Goal: Navigation & Orientation: Find specific page/section

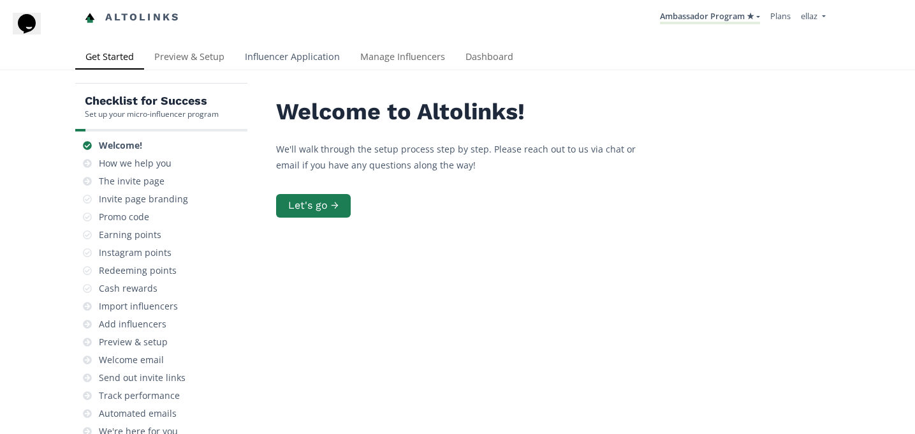
click at [304, 67] on link "Influencer Application" at bounding box center [292, 58] width 115 height 26
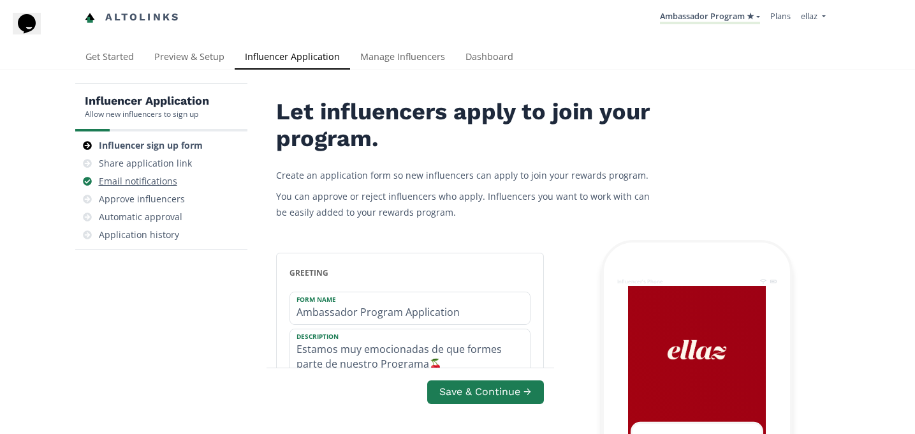
click at [144, 186] on div "Email notifications" at bounding box center [138, 181] width 78 height 13
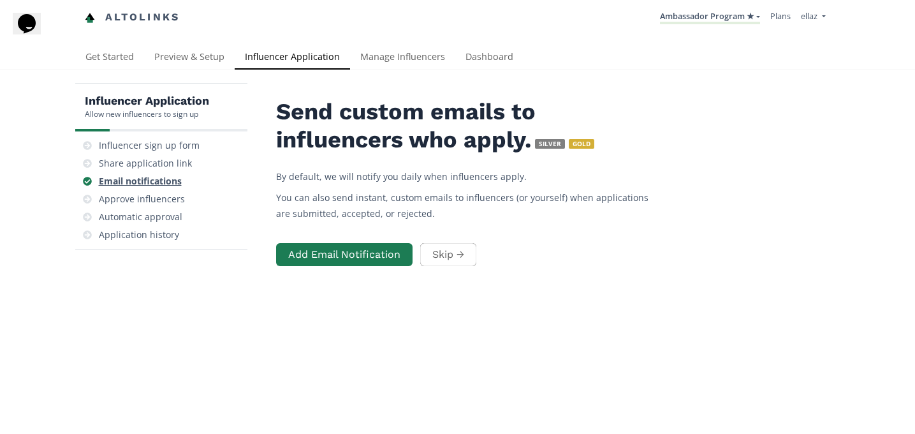
scroll to position [51, 0]
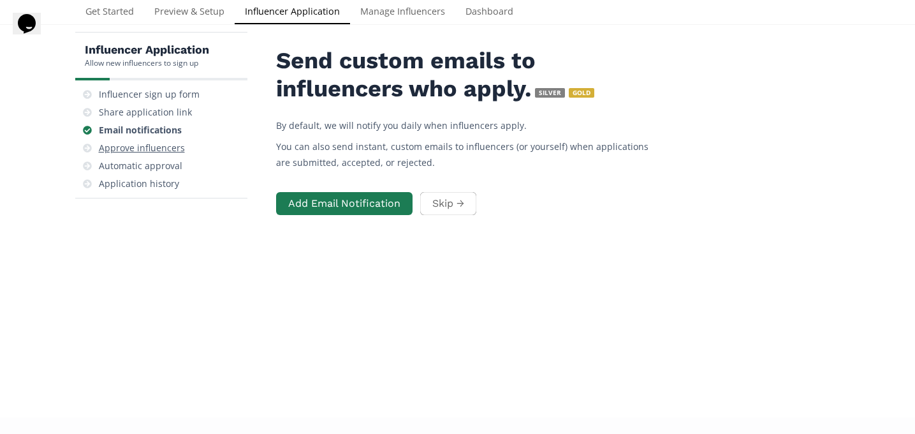
click at [147, 147] on div "Approve influencers" at bounding box center [142, 148] width 86 height 13
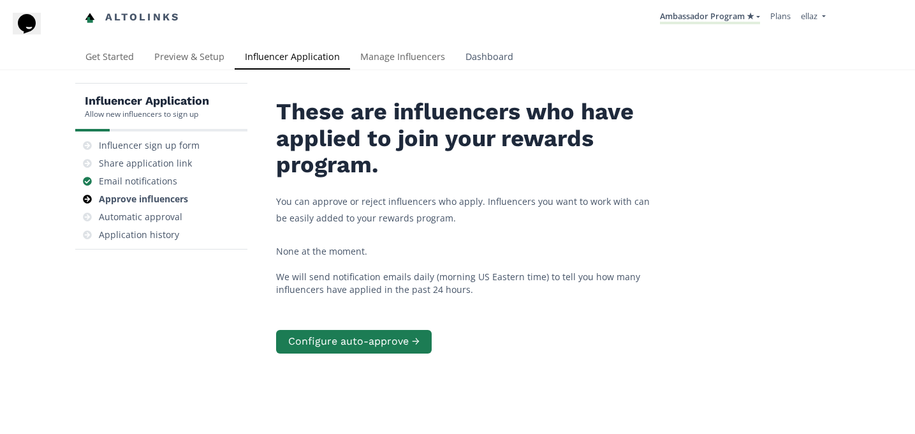
click at [494, 61] on link "Dashboard" at bounding box center [489, 58] width 68 height 26
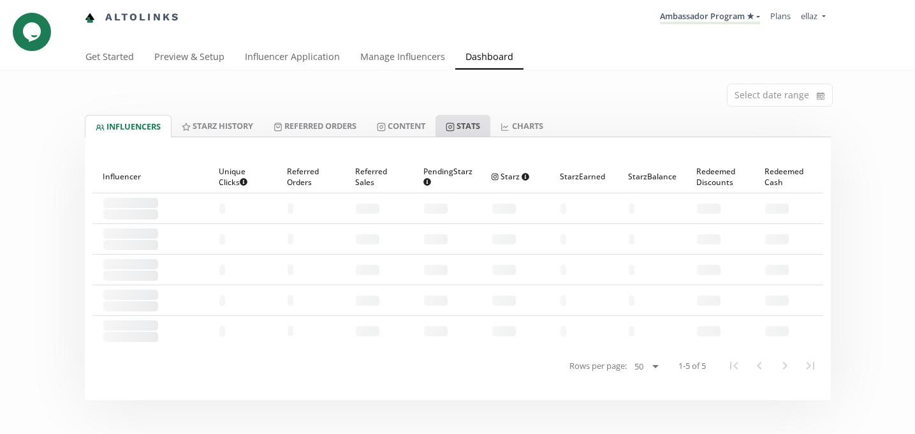
click at [455, 127] on icon at bounding box center [450, 126] width 9 height 9
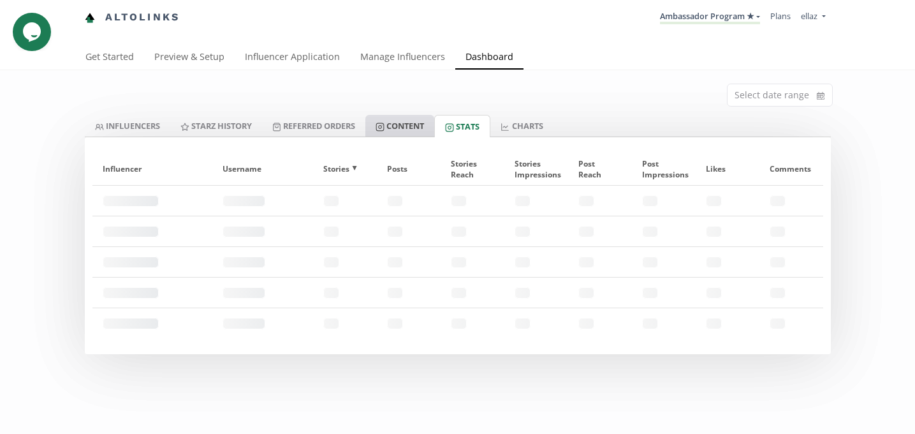
click at [424, 127] on link "Content" at bounding box center [400, 126] width 69 height 22
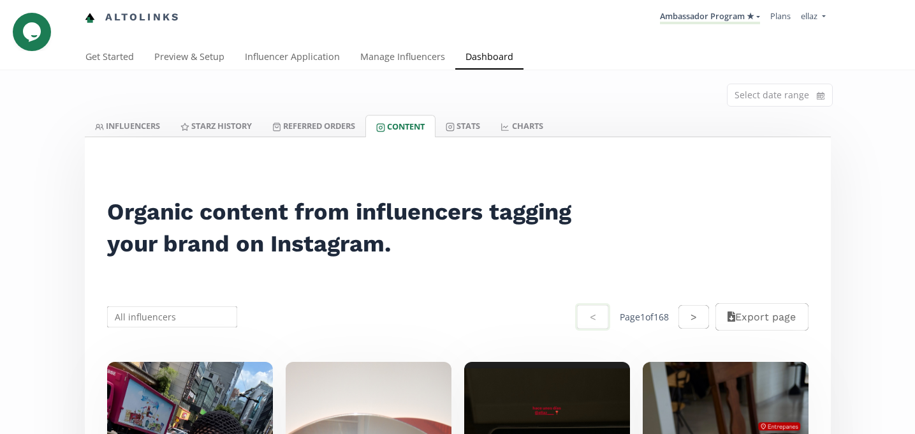
click at [717, 9] on li "Ambassador Program ★ KINEDU MACRO INFLUENCERS (prog ventas) Ambassador Program …" at bounding box center [710, 17] width 110 height 25
click at [716, 11] on link "Ambassador Program ★" at bounding box center [710, 17] width 100 height 14
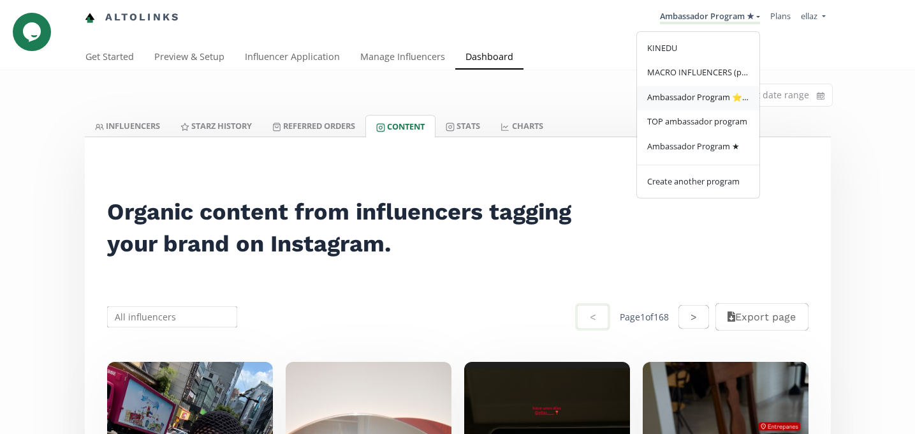
click at [711, 91] on link "Ambassador Program ⭐️⭐️" at bounding box center [698, 98] width 122 height 25
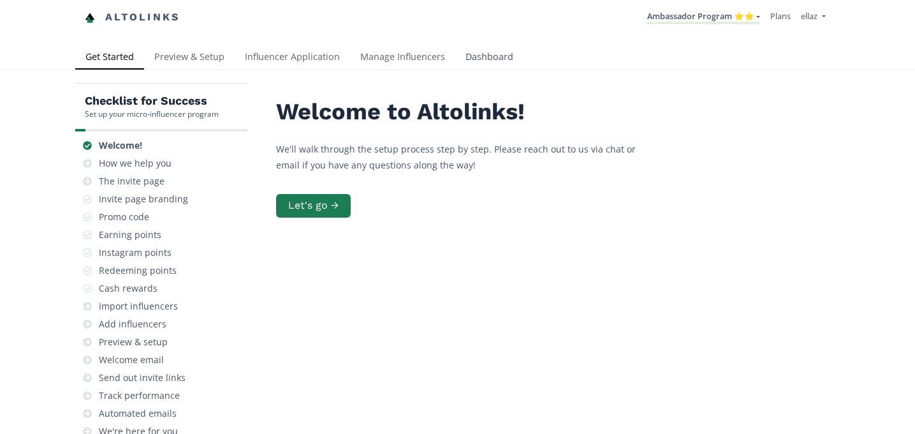
click at [500, 67] on link "Dashboard" at bounding box center [489, 58] width 68 height 26
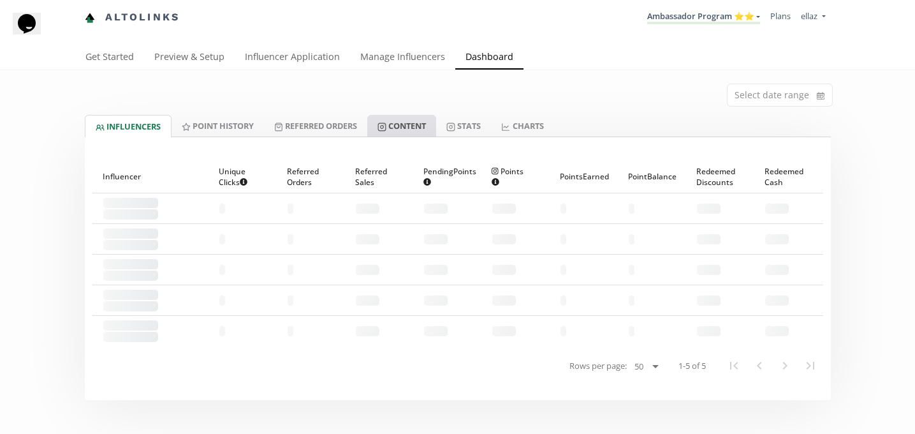
click at [413, 131] on link "Content" at bounding box center [401, 126] width 69 height 22
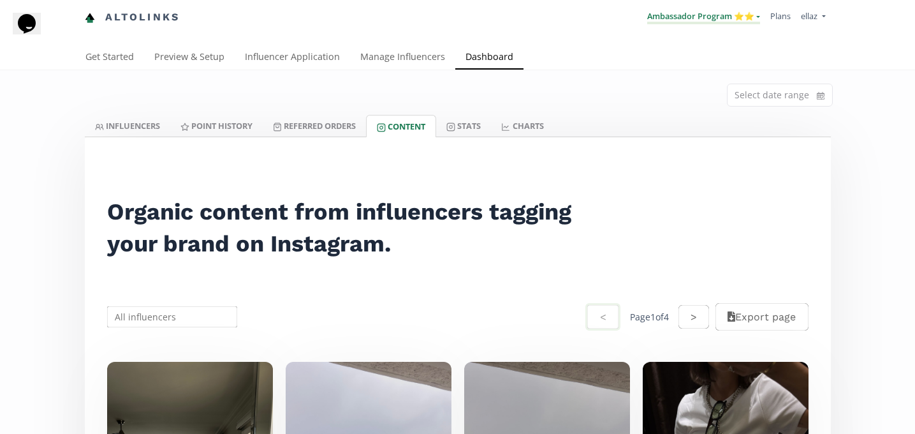
click at [713, 16] on link "Ambassador Program ⭐️⭐️" at bounding box center [703, 17] width 113 height 14
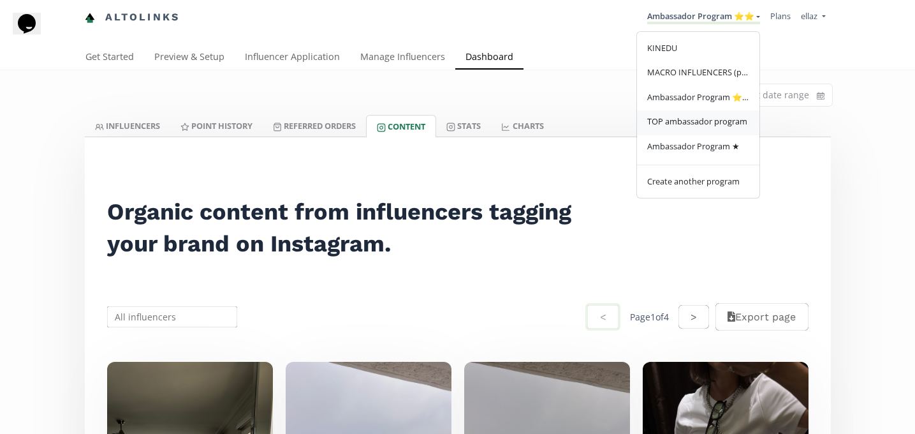
click at [702, 124] on span "TOP ambassador program" at bounding box center [697, 120] width 100 height 11
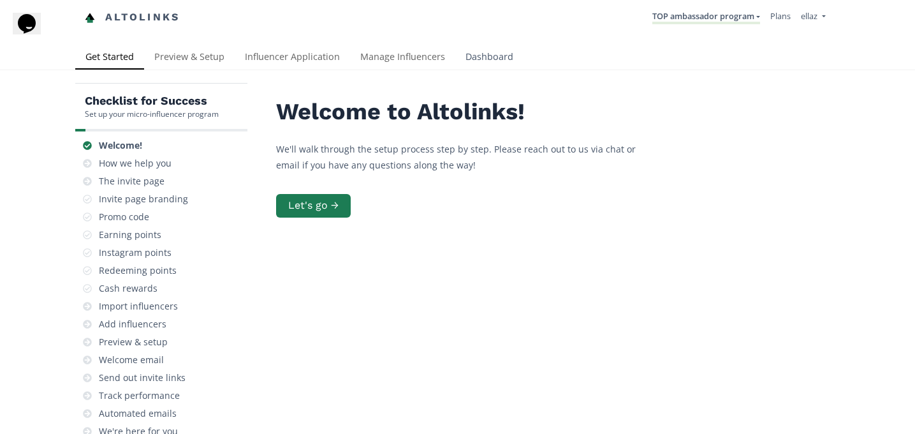
click at [469, 68] on link "Dashboard" at bounding box center [489, 58] width 68 height 26
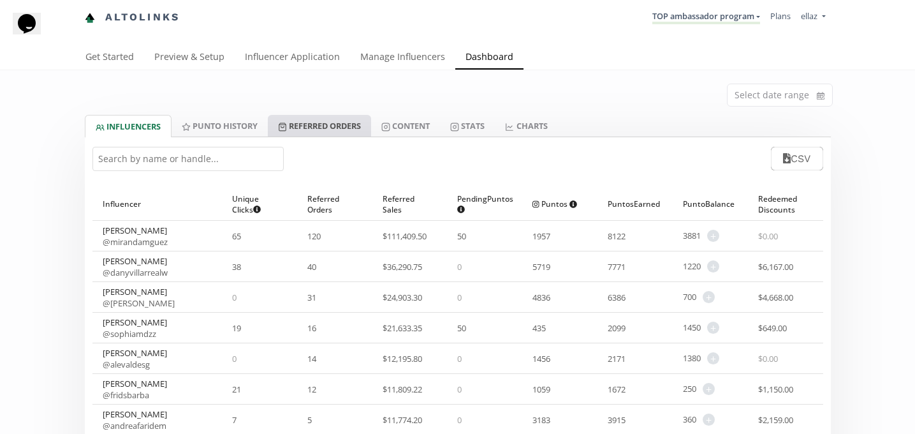
click at [308, 130] on link "Referred Orders" at bounding box center [319, 126] width 103 height 22
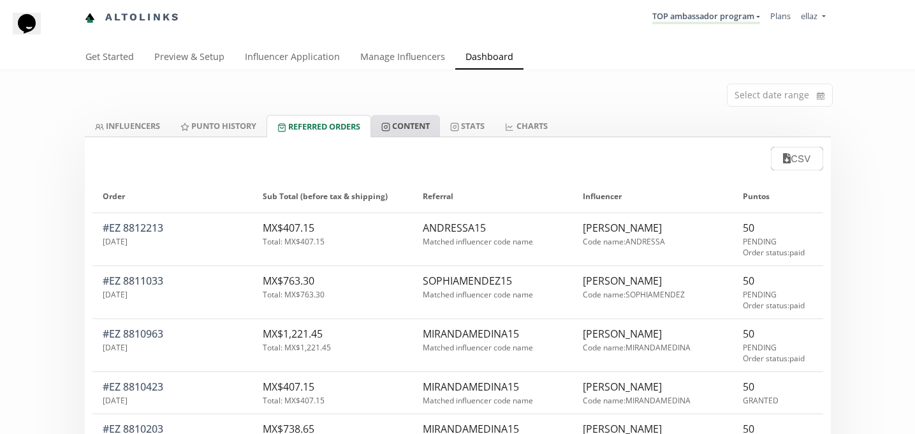
click at [428, 126] on link "Content" at bounding box center [405, 126] width 69 height 22
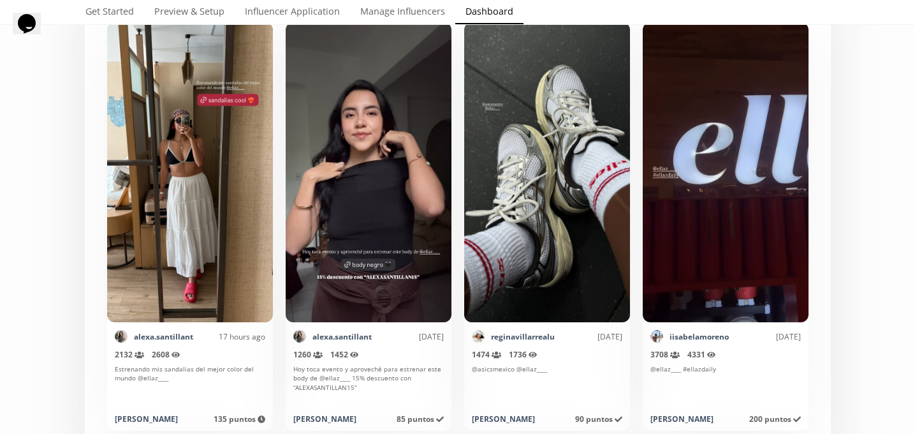
scroll to position [341, 0]
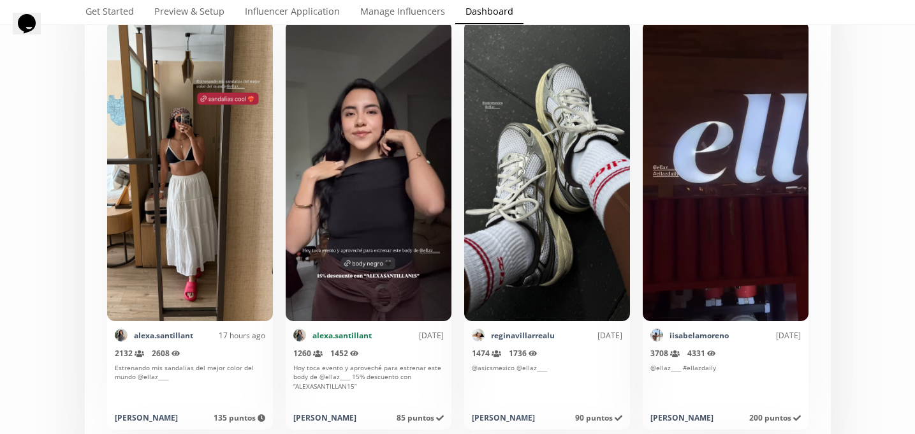
click at [353, 332] on link "alexa.santillant" at bounding box center [342, 335] width 59 height 11
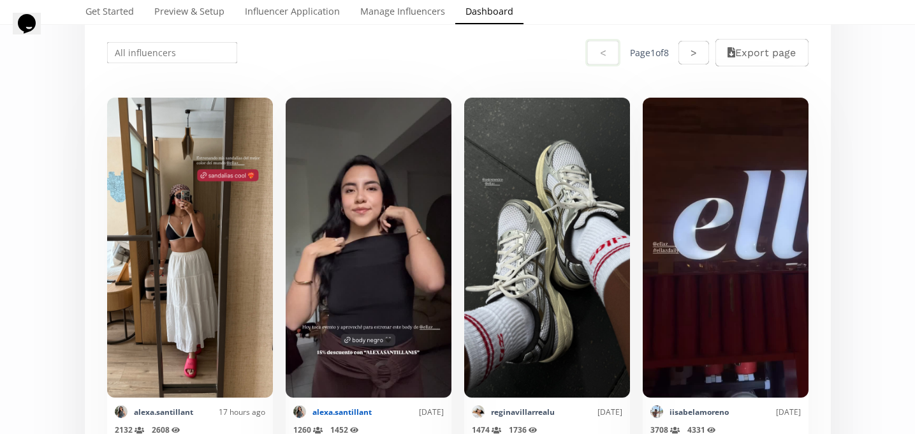
scroll to position [0, 0]
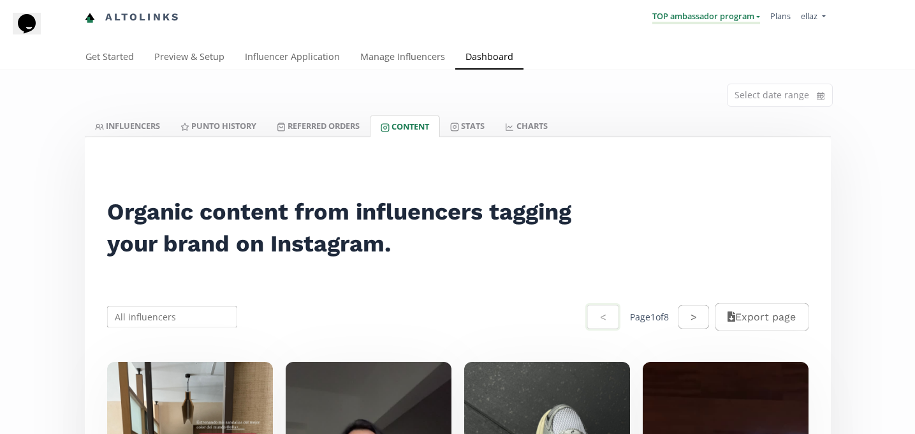
click at [677, 24] on link "TOP ambassador program" at bounding box center [707, 17] width 108 height 14
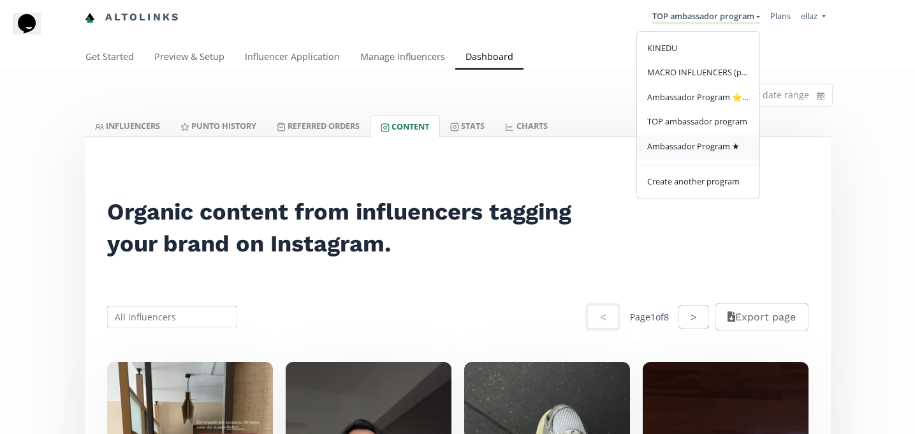
click at [692, 152] on span "Ambassador Program ★" at bounding box center [693, 145] width 92 height 11
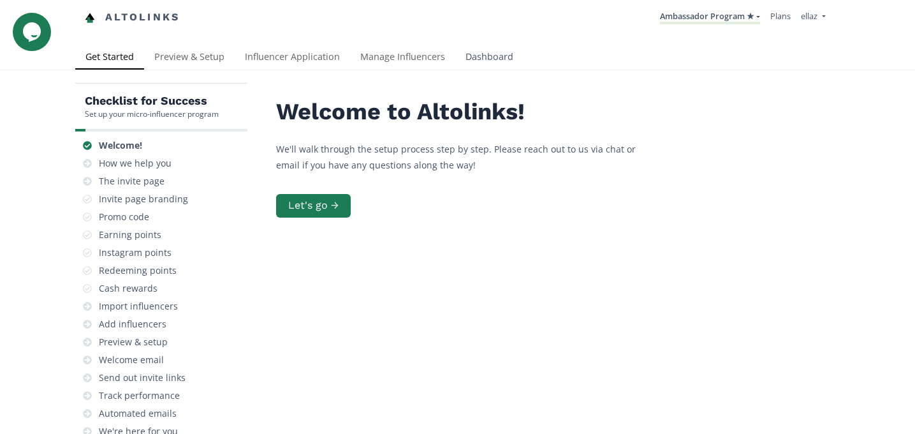
click at [494, 64] on link "Dashboard" at bounding box center [489, 58] width 68 height 26
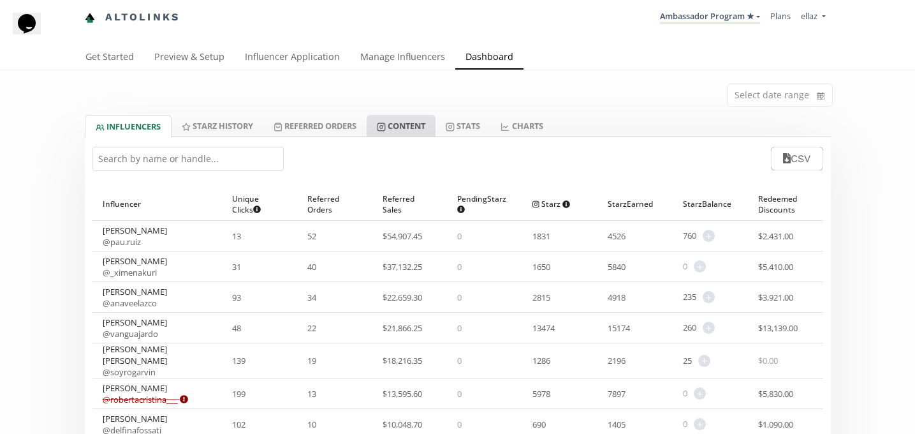
click at [430, 128] on link "Content" at bounding box center [401, 126] width 69 height 22
